Goal: Task Accomplishment & Management: Use online tool/utility

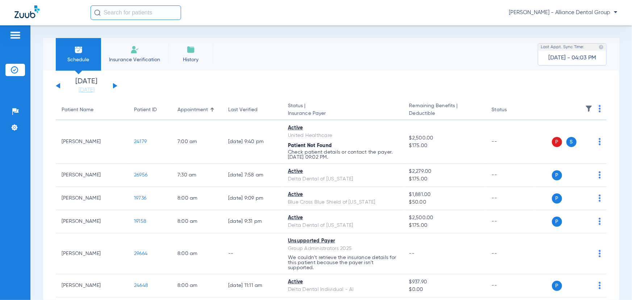
click at [589, 11] on span "[PERSON_NAME] - Alliance Dental Group" at bounding box center [563, 12] width 109 height 7
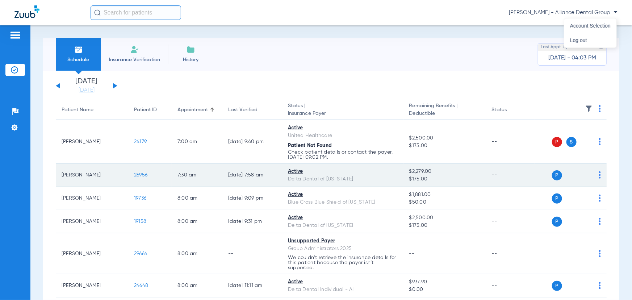
click at [293, 170] on div at bounding box center [316, 150] width 632 height 300
click at [143, 175] on span "26956" at bounding box center [140, 174] width 13 height 5
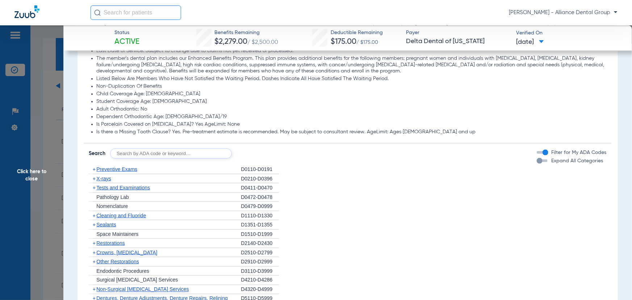
scroll to position [494, 0]
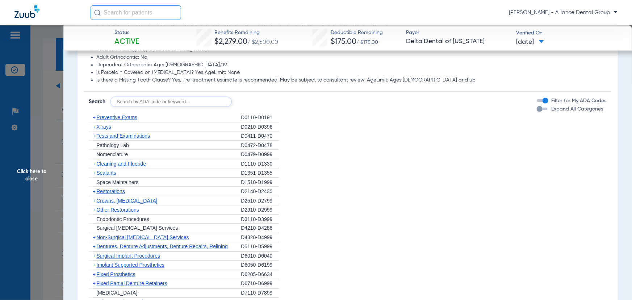
click at [119, 200] on span "Crowns, [MEDICAL_DATA]" at bounding box center [126, 201] width 61 height 6
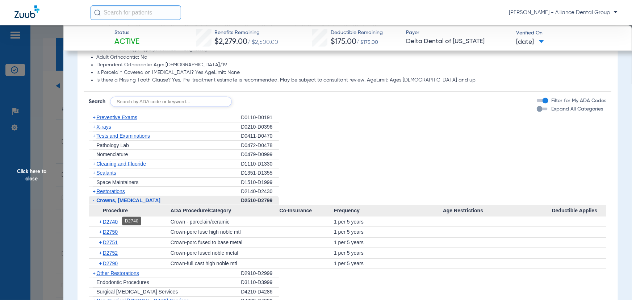
click at [109, 219] on span "D2740" at bounding box center [110, 222] width 15 height 6
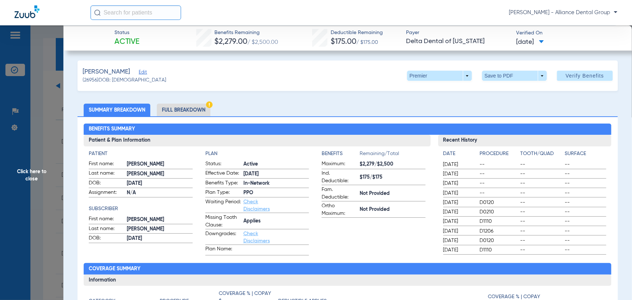
scroll to position [0, 0]
click at [180, 108] on li "Full Breakdown" at bounding box center [184, 110] width 54 height 13
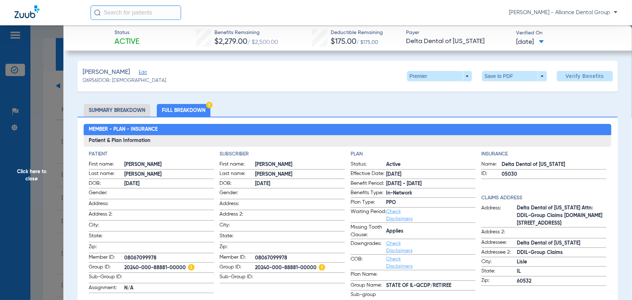
drag, startPoint x: 163, startPoint y: 254, endPoint x: 124, endPoint y: 259, distance: 39.1
click at [124, 259] on span "08067099978" at bounding box center [168, 258] width 89 height 8
copy span "08067099978"
drag, startPoint x: 160, startPoint y: 182, endPoint x: 119, endPoint y: 181, distance: 40.6
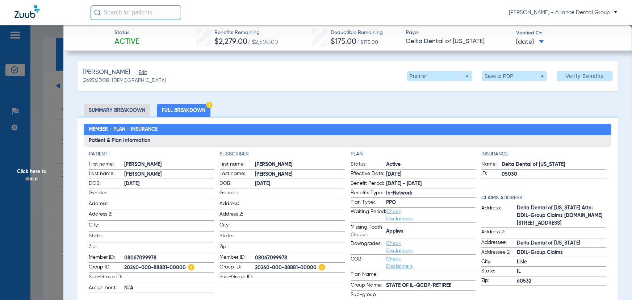
click at [119, 181] on label "DOB: [DEMOGRAPHIC_DATA]" at bounding box center [151, 184] width 125 height 9
